Goal: Information Seeking & Learning: Learn about a topic

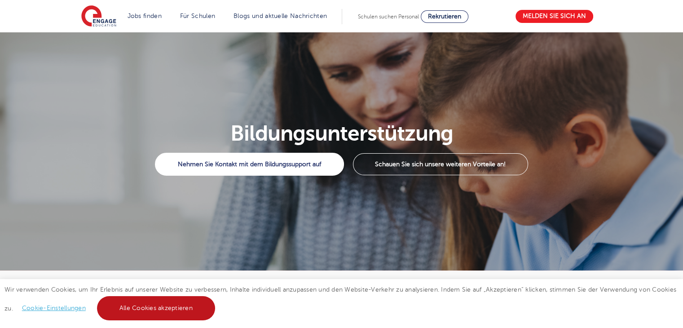
click at [162, 313] on link "Alle Cookies akzeptieren" at bounding box center [156, 308] width 118 height 24
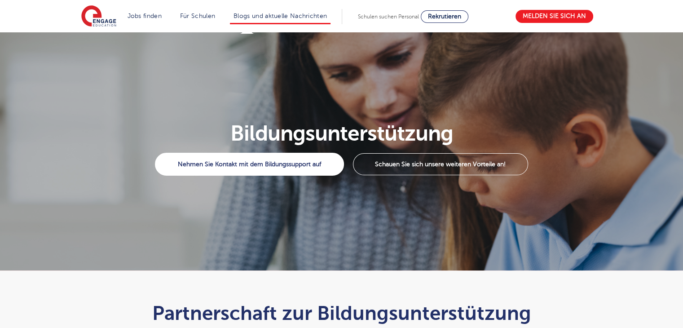
click at [257, 11] on li "Blogs und aktuelle Nachrichten" at bounding box center [280, 16] width 101 height 15
click at [259, 14] on font "Blogs und aktuelle Nachrichten" at bounding box center [280, 16] width 93 height 7
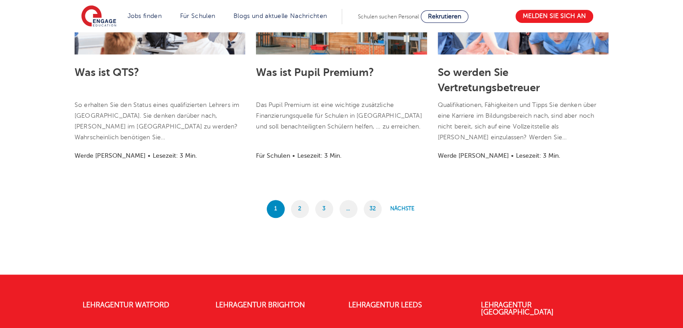
scroll to position [854, 0]
